Goal: Transaction & Acquisition: Purchase product/service

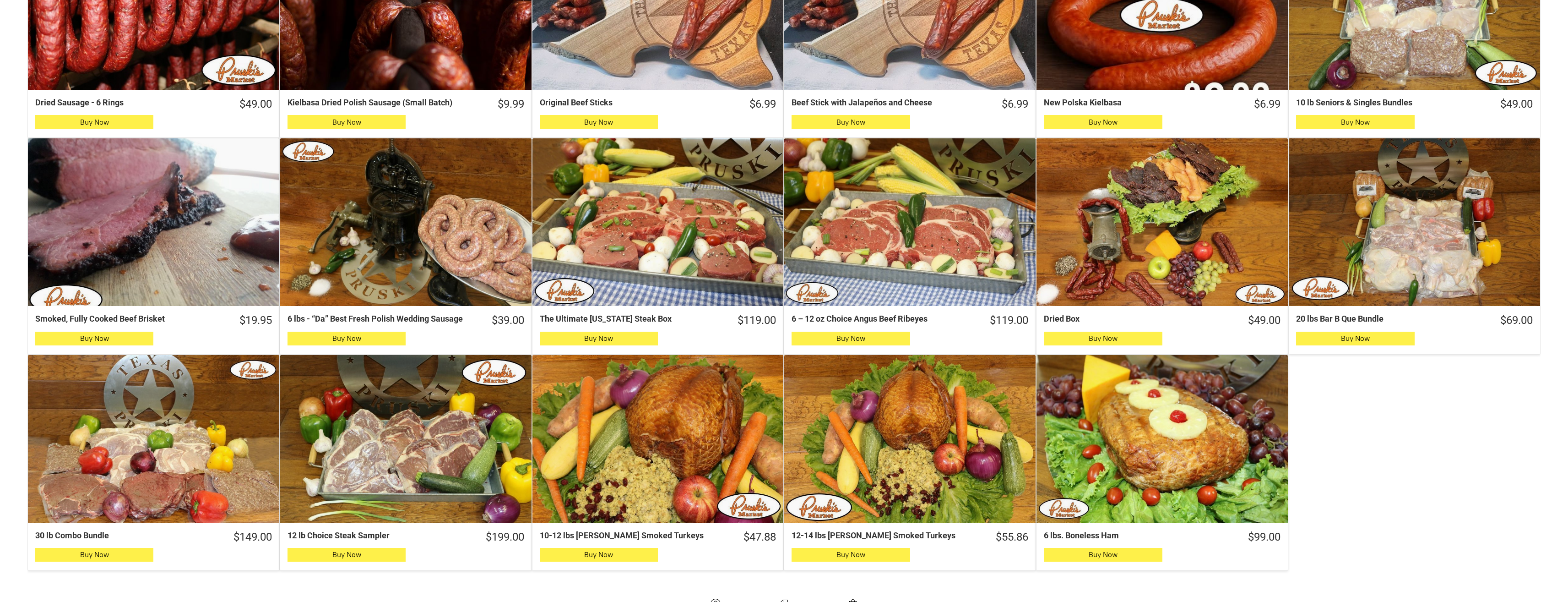
scroll to position [412, 0]
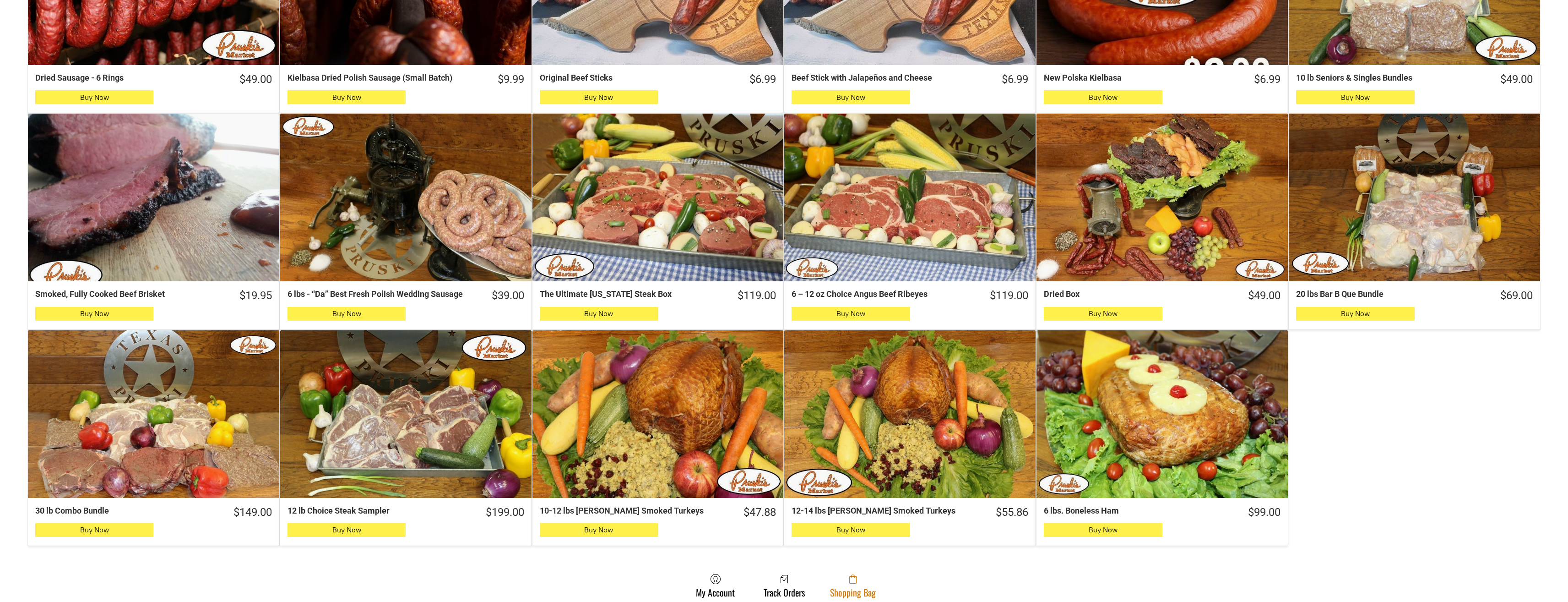
click at [845, 583] on span at bounding box center [853, 579] width 45 height 11
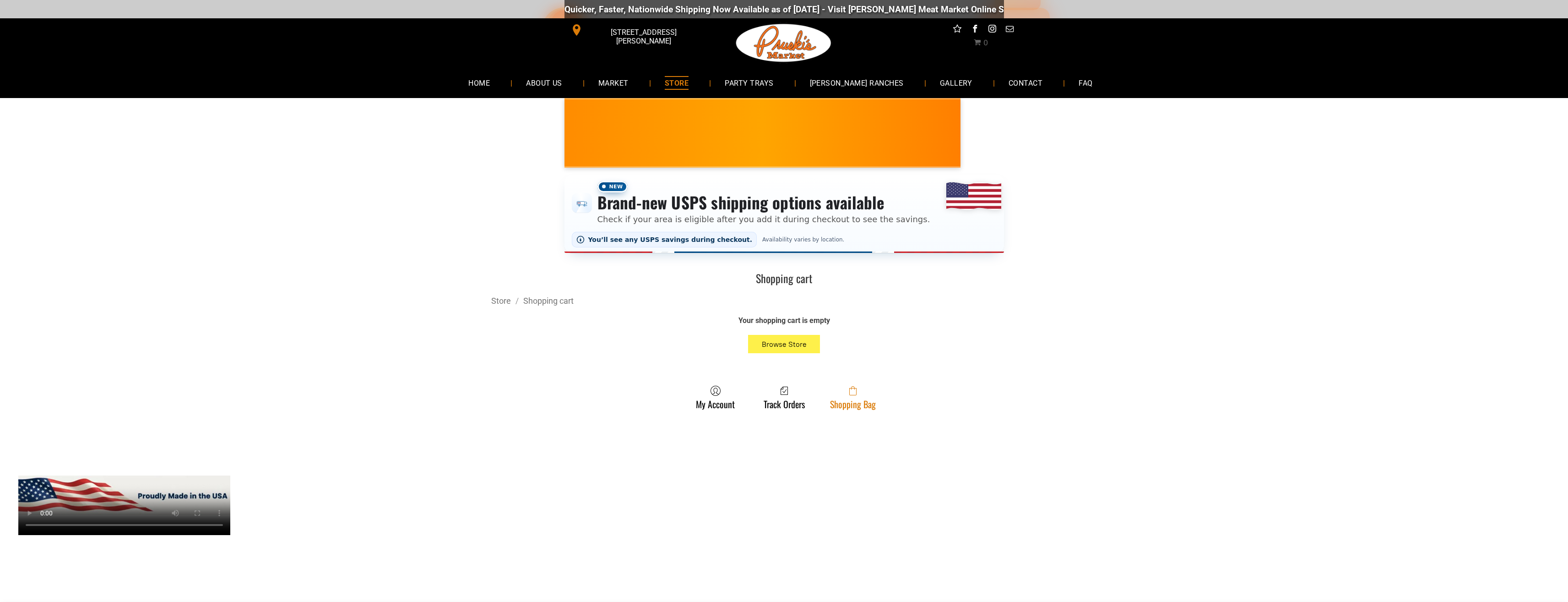
click at [861, 403] on link "Shopping Bag" at bounding box center [853, 397] width 55 height 24
click at [852, 391] on icon at bounding box center [853, 391] width 7 height 9
click at [864, 390] on span at bounding box center [853, 391] width 45 height 11
